Goal: Task Accomplishment & Management: Manage account settings

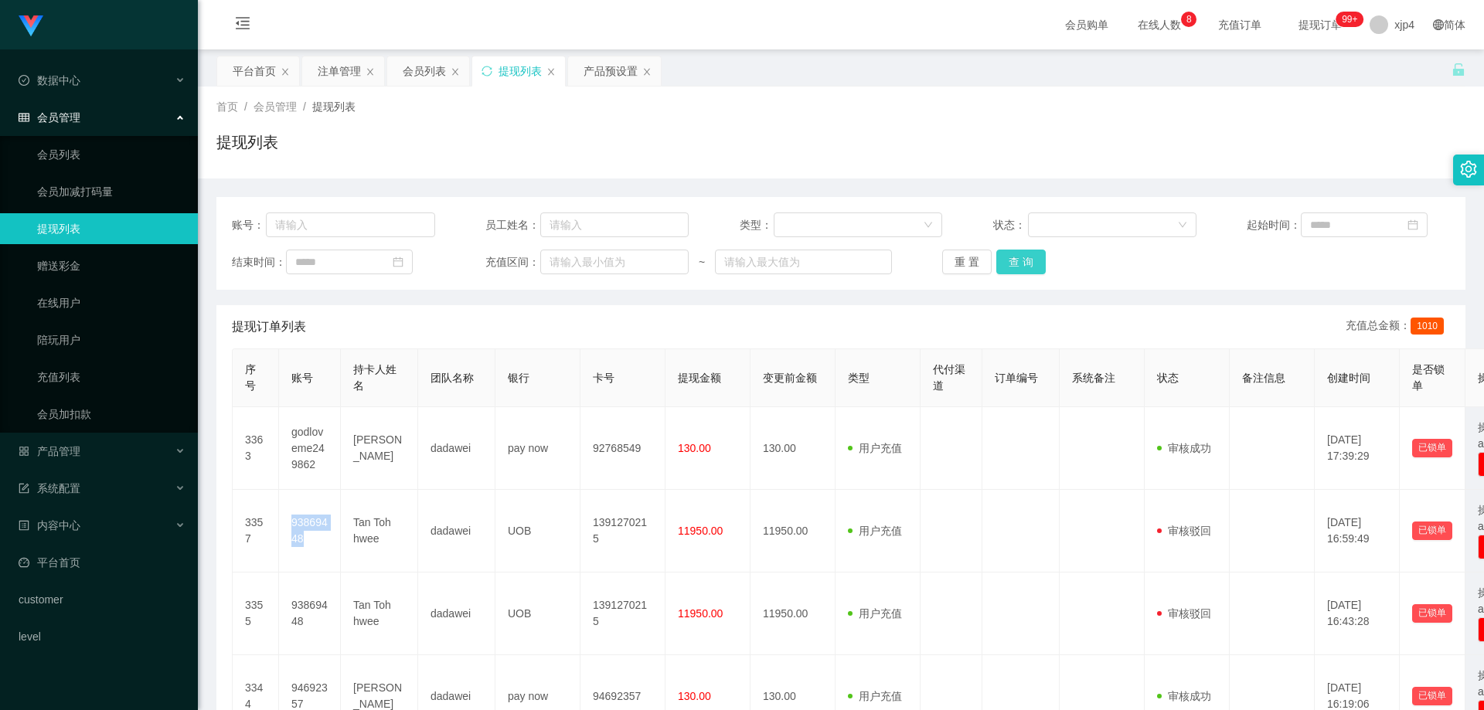
click at [997, 268] on button "查 询" at bounding box center [1020, 262] width 49 height 25
click at [997, 268] on div "重 置 查 询" at bounding box center [1043, 262] width 203 height 25
click at [997, 268] on button "查 询" at bounding box center [1020, 262] width 49 height 25
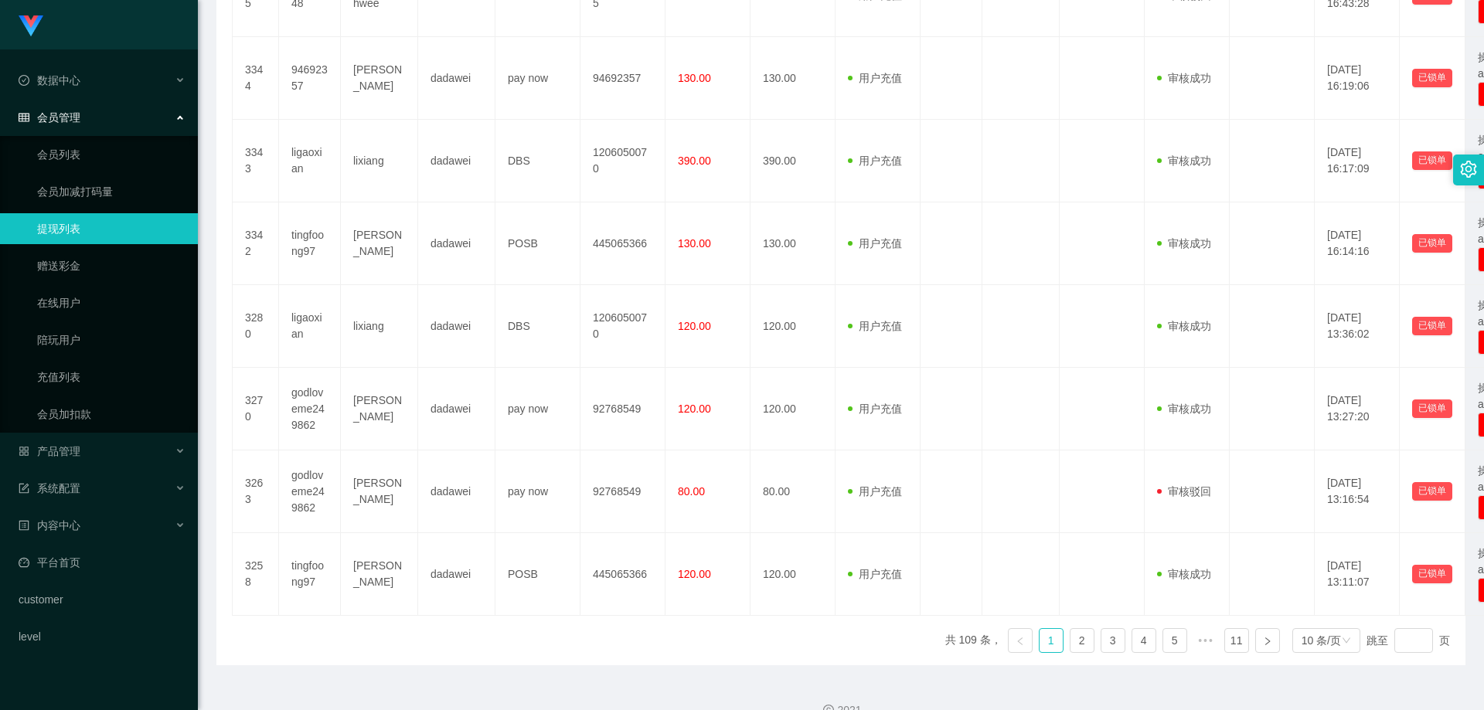
scroll to position [645, 0]
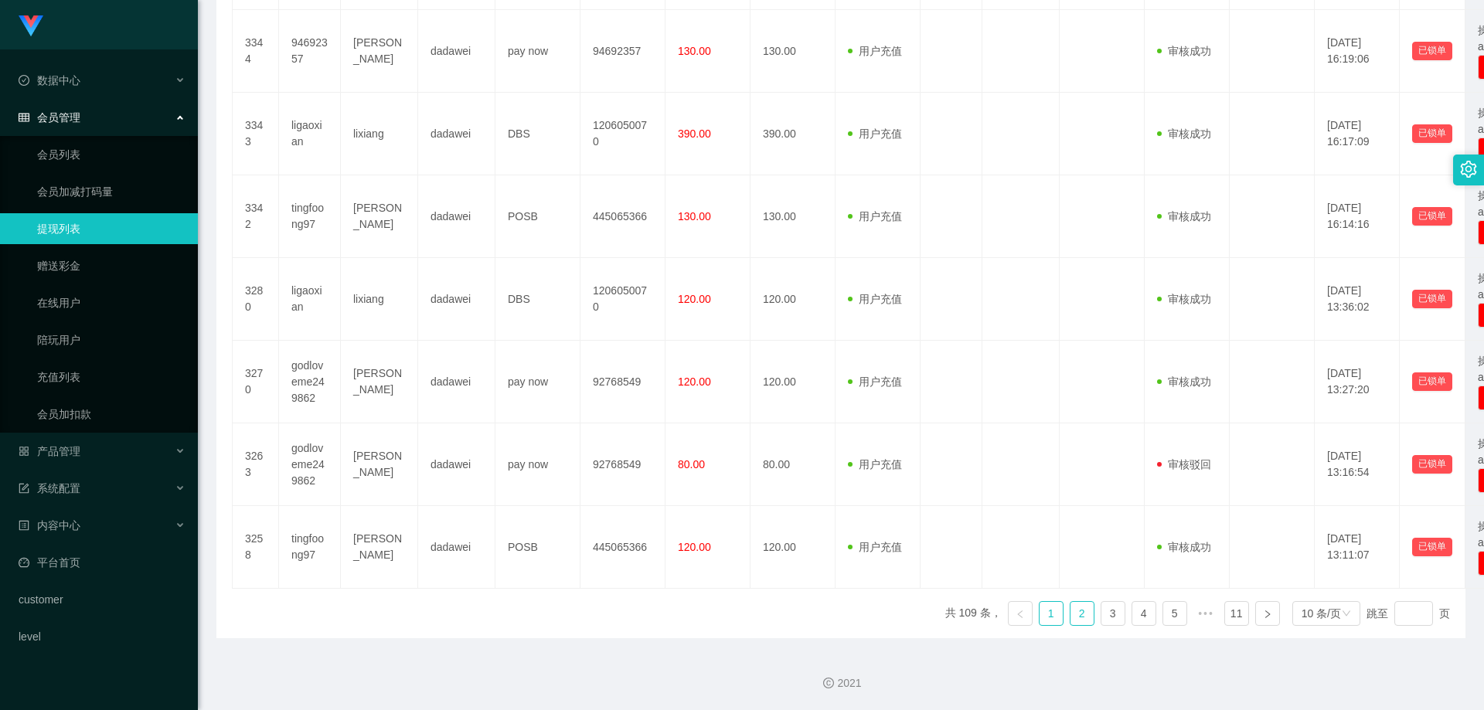
click at [1070, 617] on link "2" at bounding box center [1081, 613] width 23 height 23
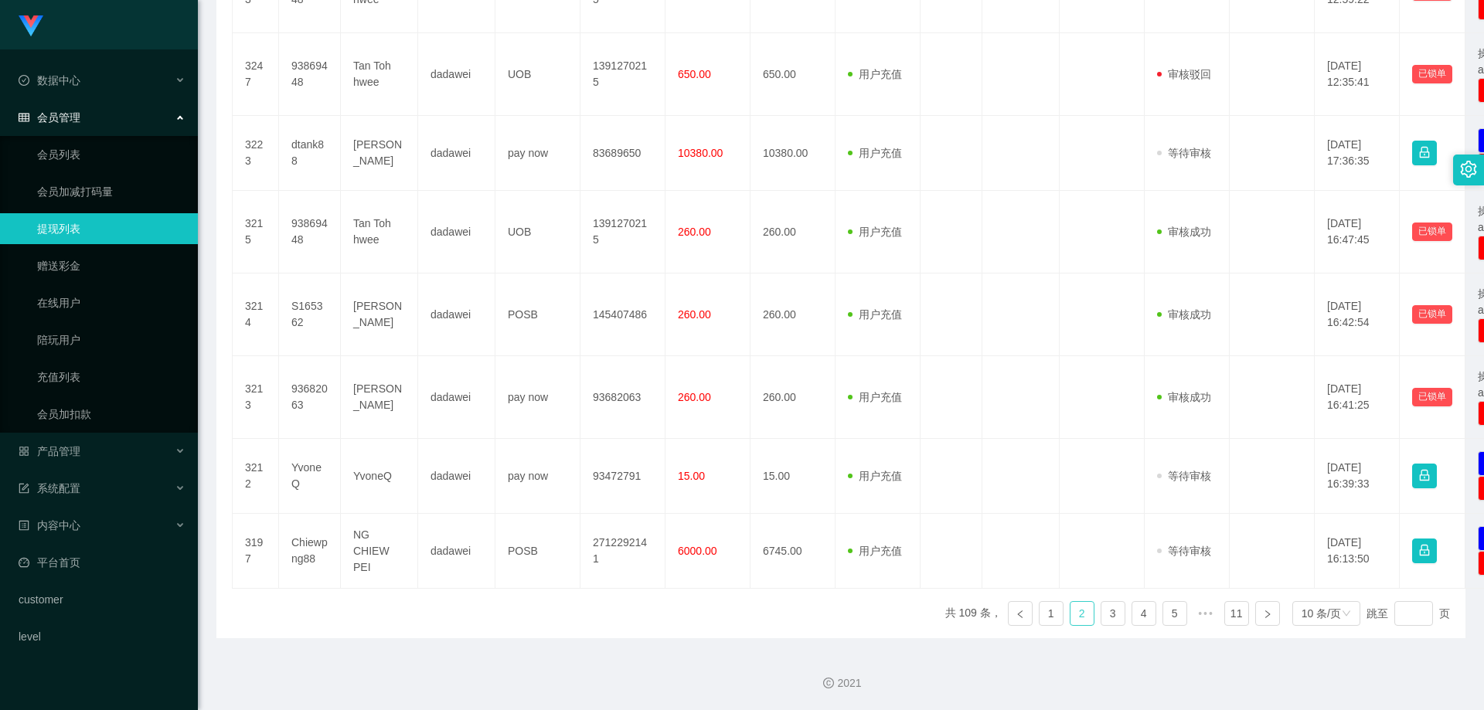
scroll to position [614, 0]
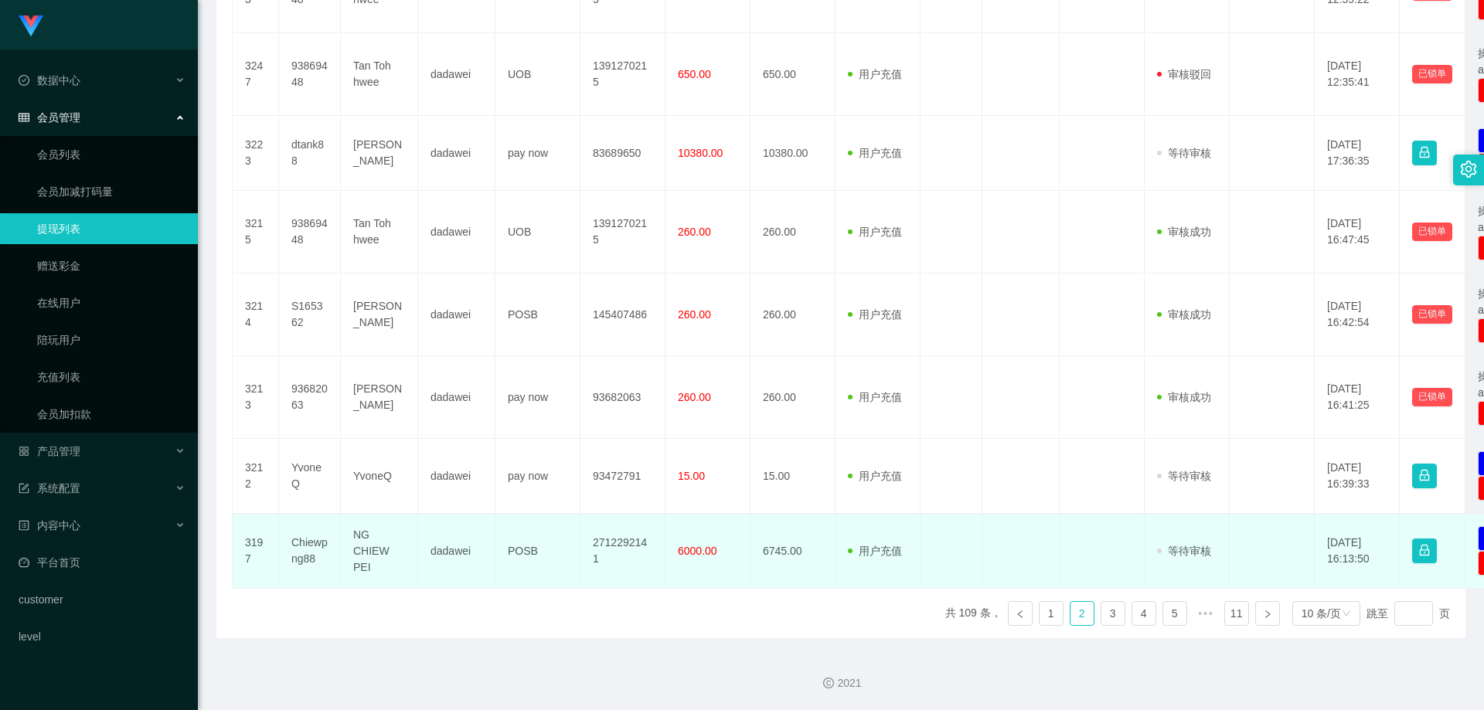
click at [293, 552] on td "Chiewpng88" at bounding box center [310, 551] width 62 height 75
click at [298, 547] on td "Chiewpng88" at bounding box center [310, 551] width 62 height 75
